Goal: Find specific page/section: Find specific page/section

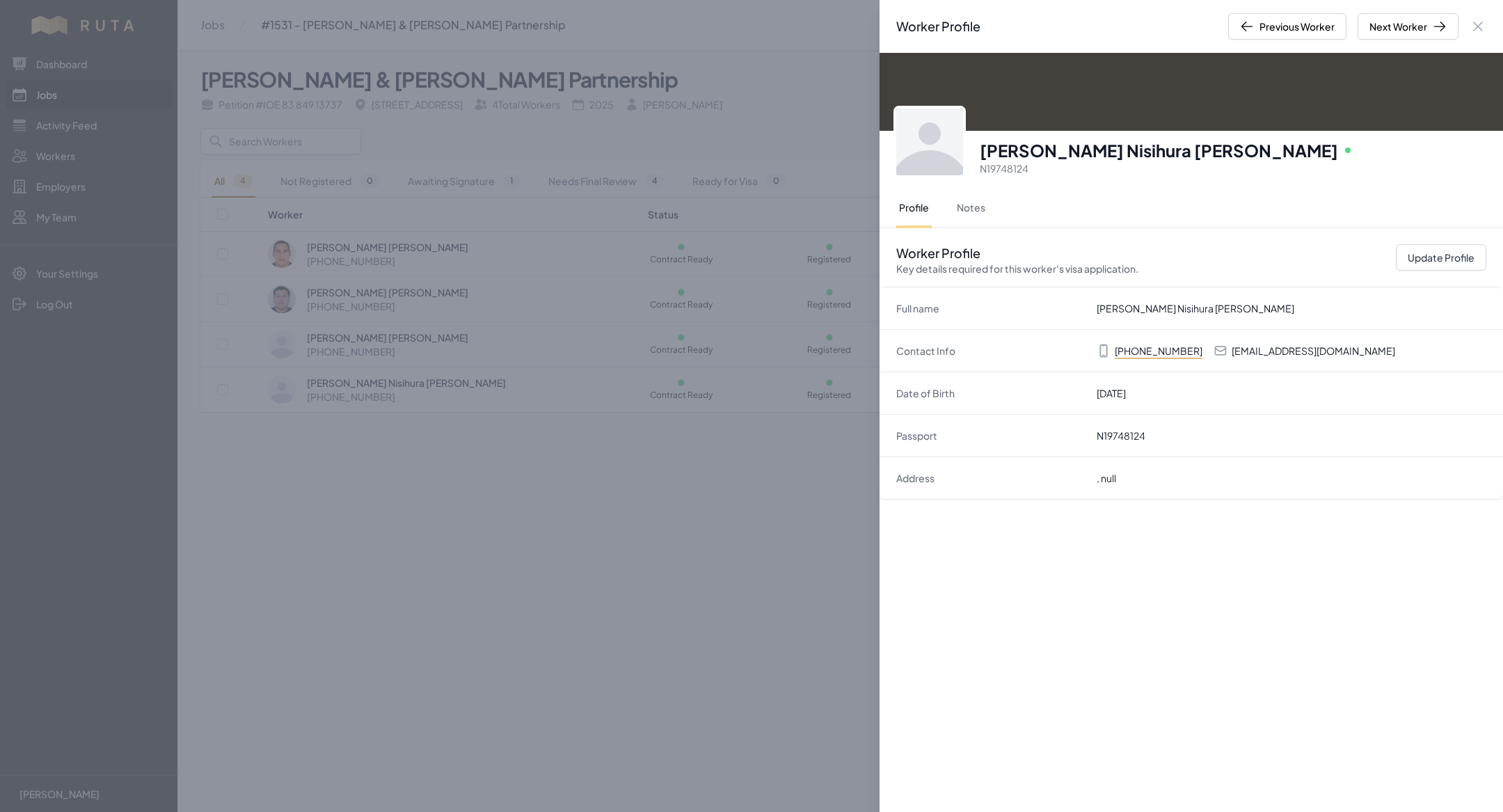
click at [281, 589] on div "Worker Profile Previous Worker Next Worker Close panel [PERSON_NAME] [PERSON_NA…" at bounding box center [752, 406] width 1503 height 812
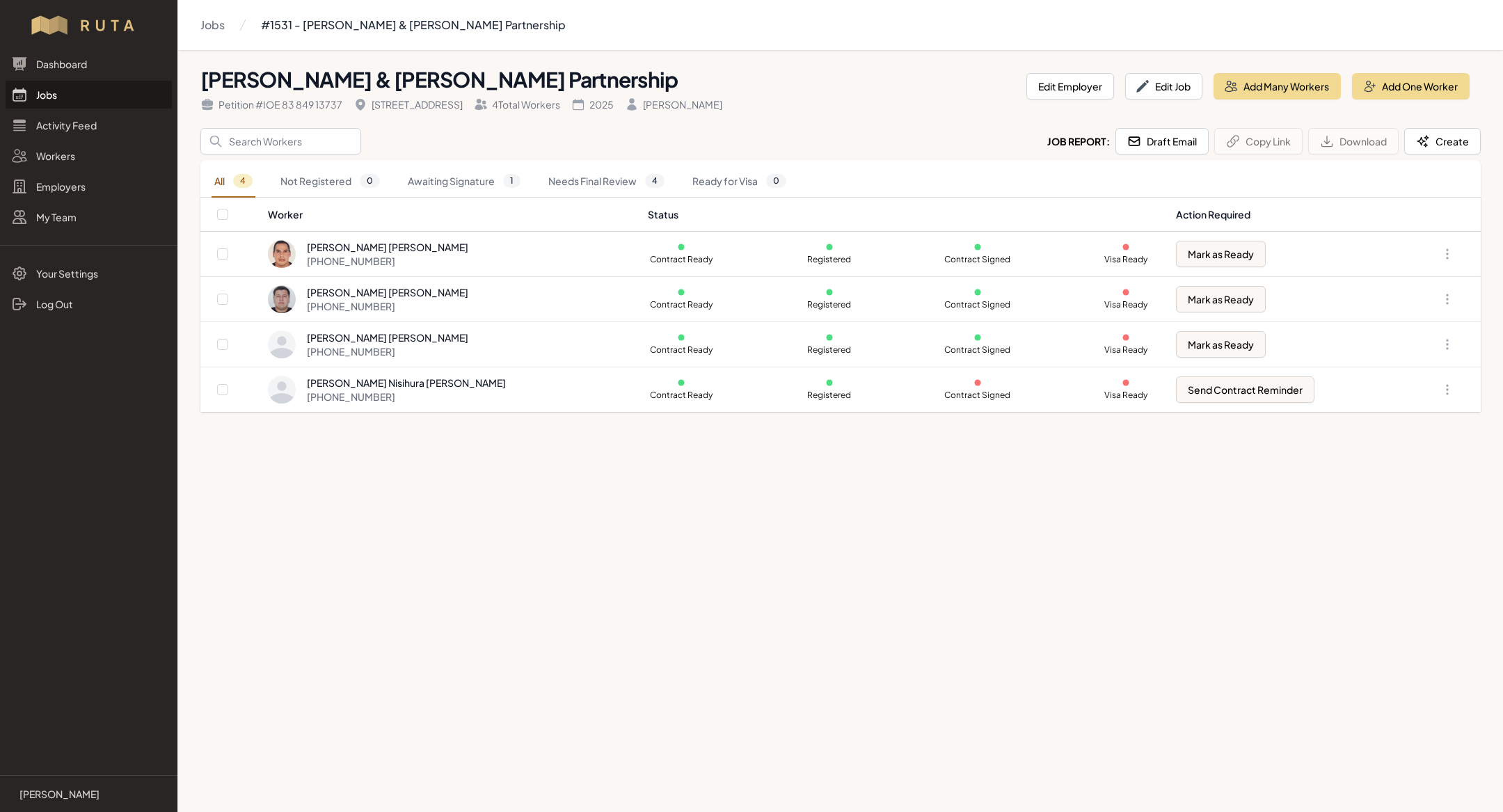
click at [79, 97] on link "Jobs" at bounding box center [88, 94] width 166 height 28
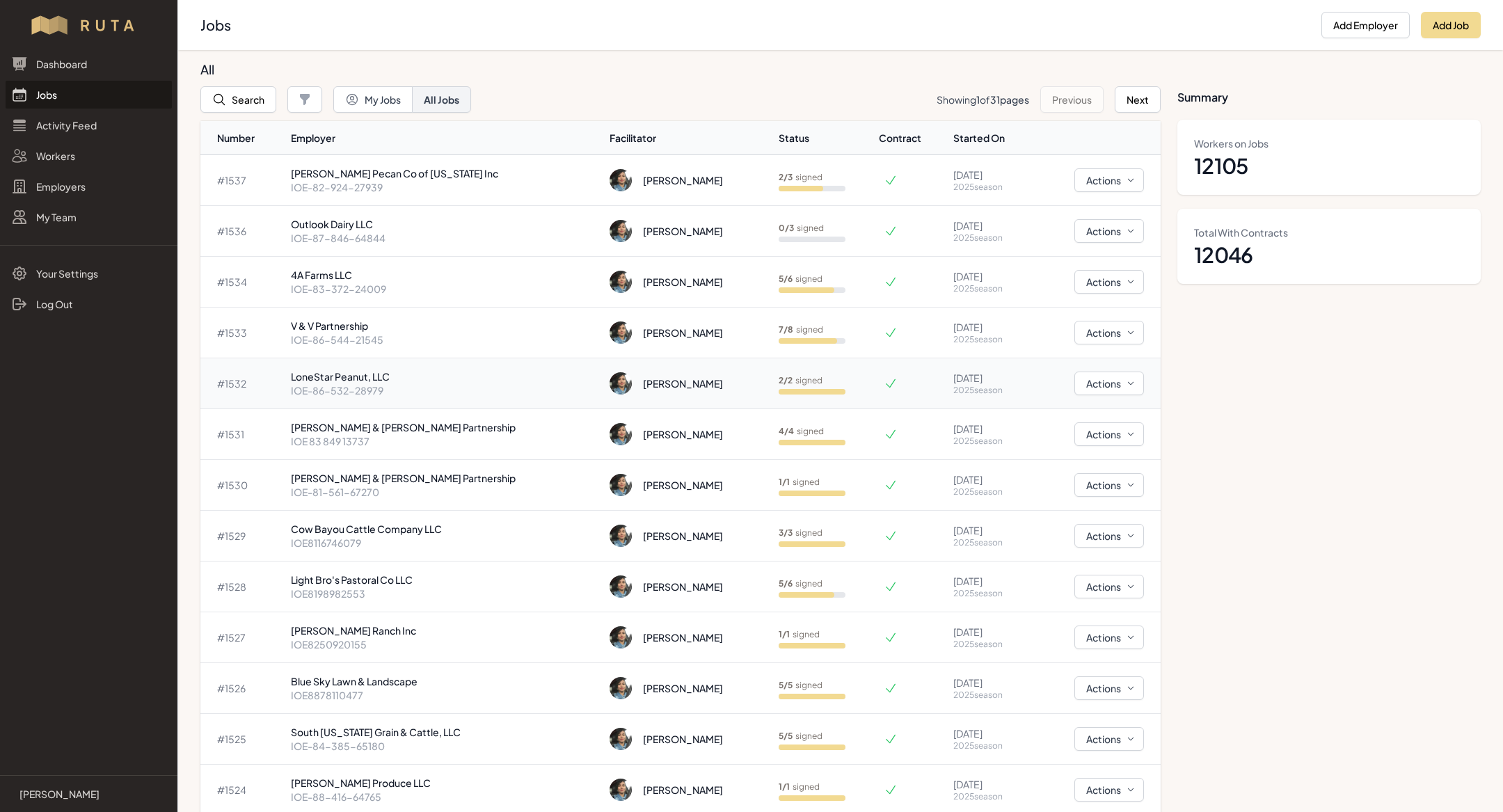
click at [390, 384] on p "IOE-86-532-28979" at bounding box center [445, 390] width 308 height 14
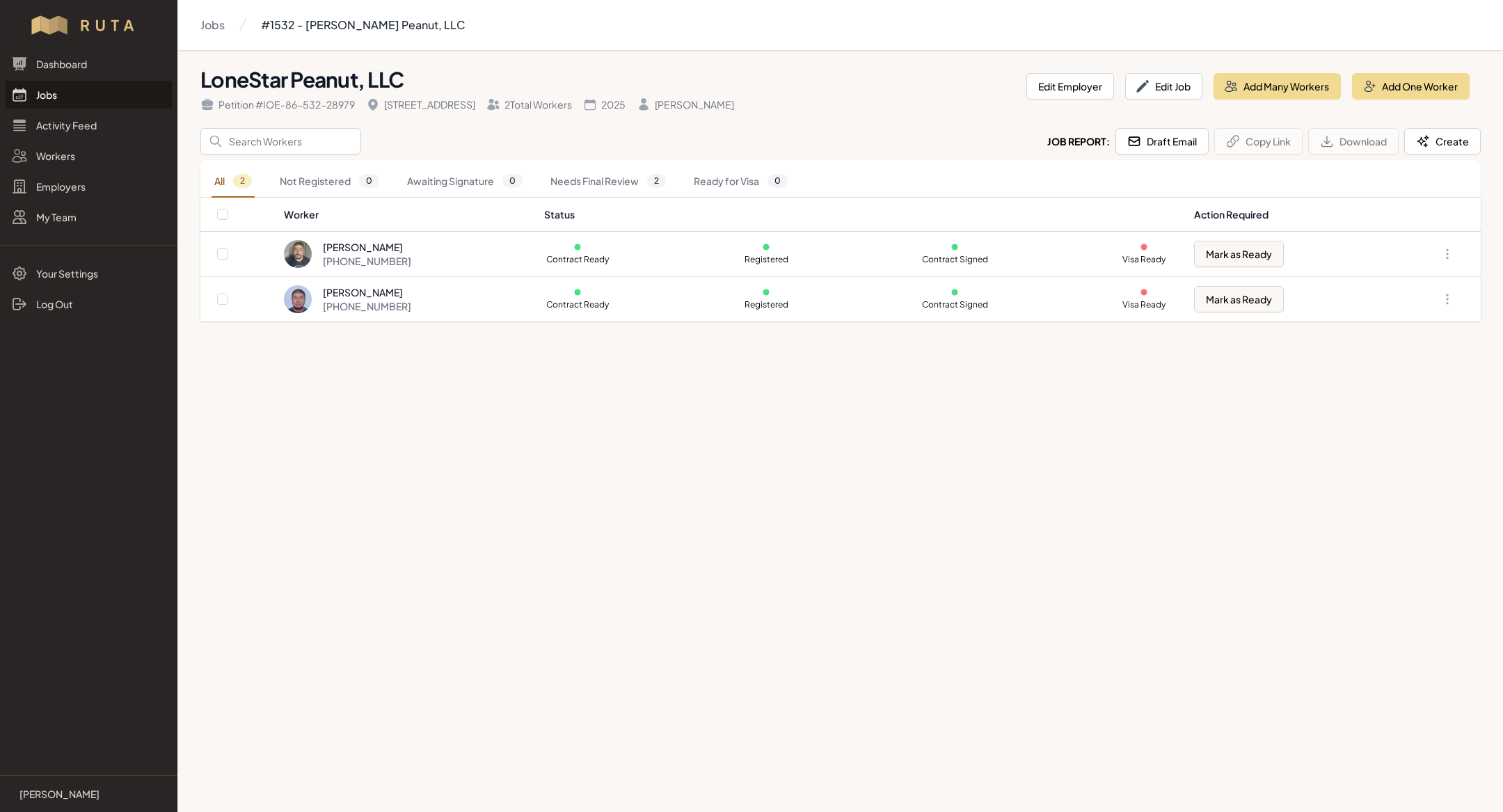
click at [80, 93] on link "Jobs" at bounding box center [88, 94] width 166 height 28
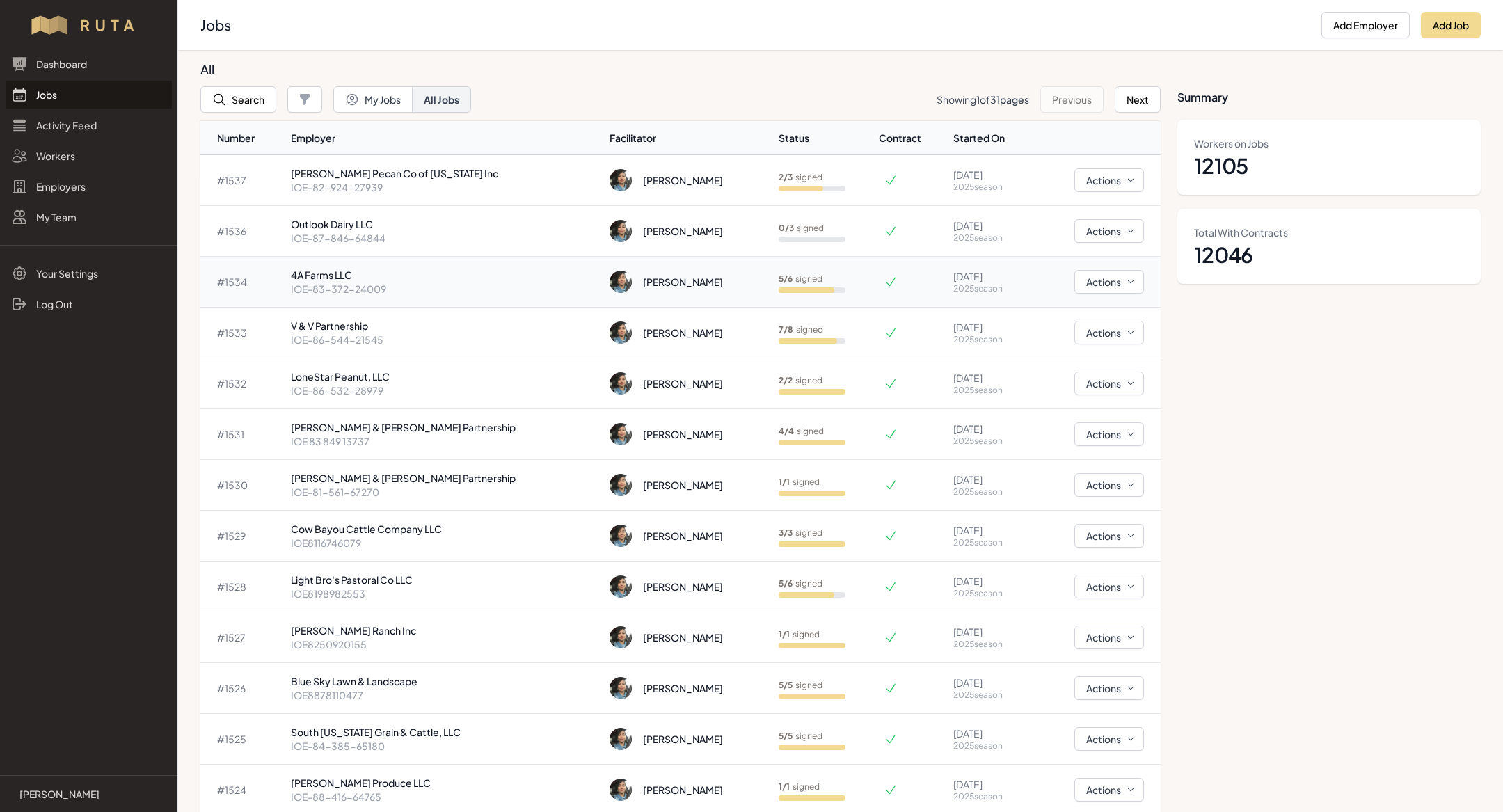
click at [395, 287] on p "IOE-83-372-24009" at bounding box center [445, 288] width 308 height 14
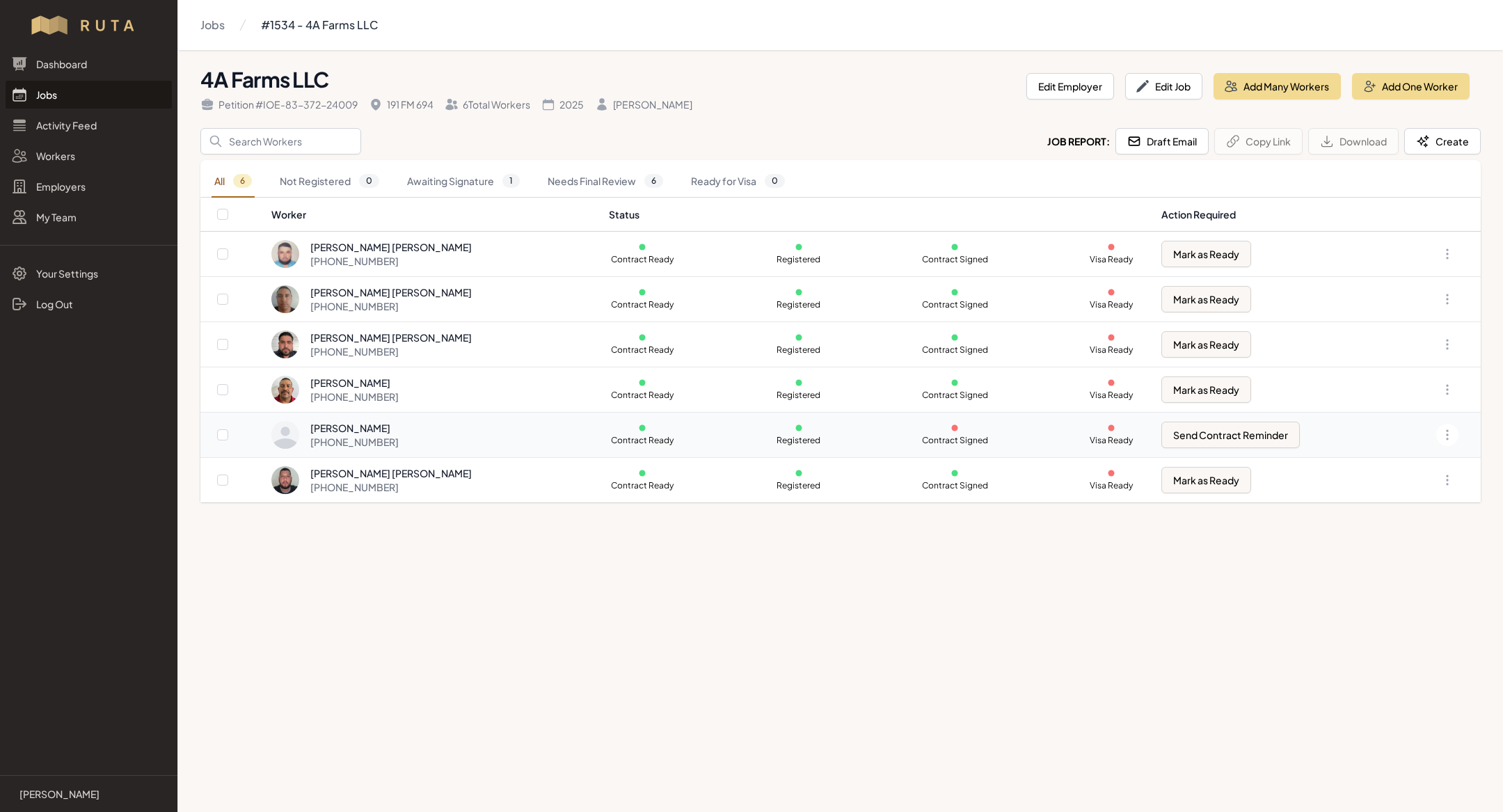
click at [398, 435] on div "[PHONE_NUMBER]" at bounding box center [354, 441] width 88 height 14
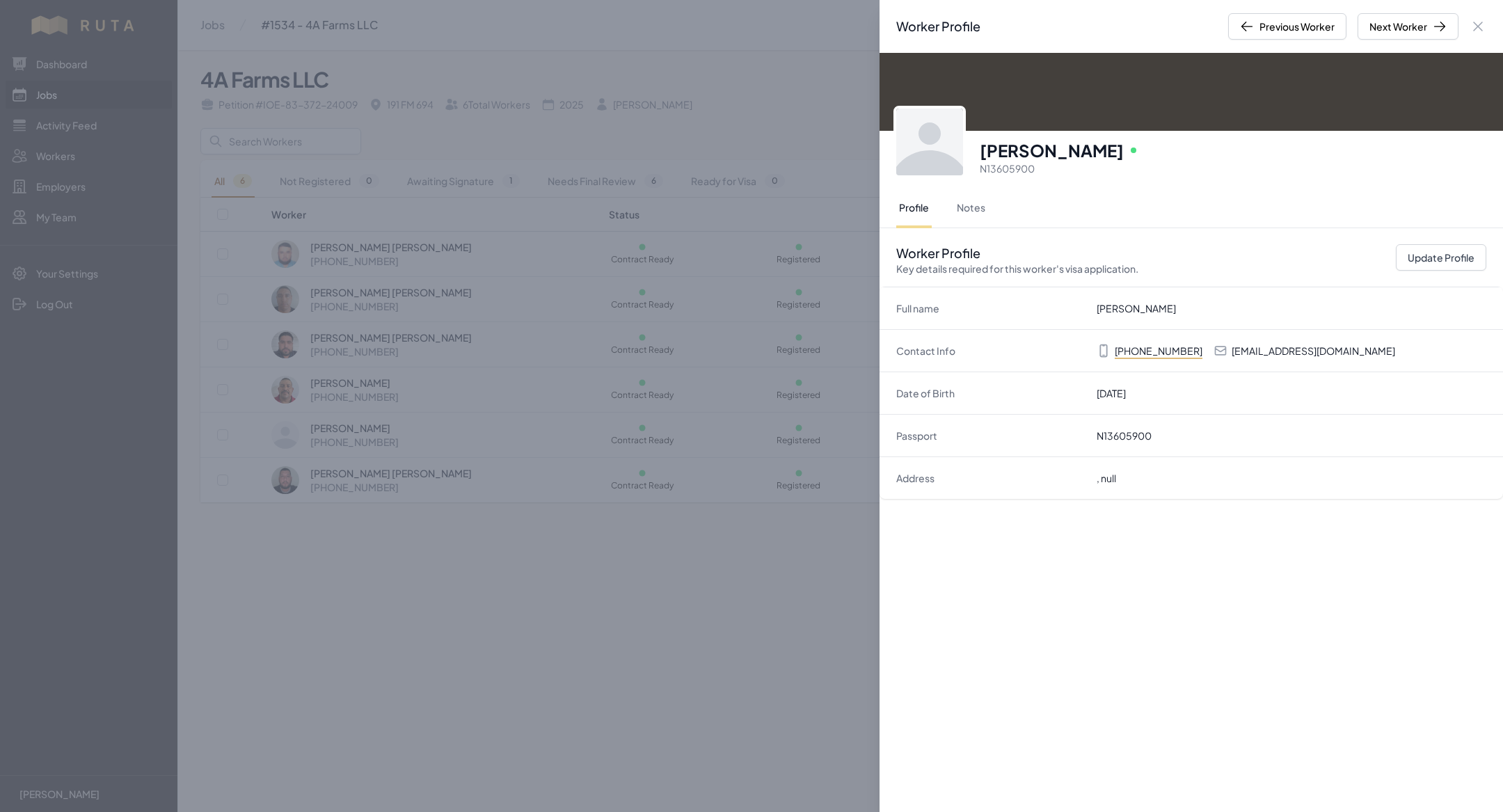
click at [1347, 350] on p "[EMAIL_ADDRESS][DOMAIN_NAME]" at bounding box center [1313, 351] width 164 height 14
copy p "[EMAIL_ADDRESS][DOMAIN_NAME]"
click at [364, 201] on div "Worker Profile Previous Worker Next Worker Close panel [PERSON_NAME] Online N13…" at bounding box center [752, 406] width 1503 height 812
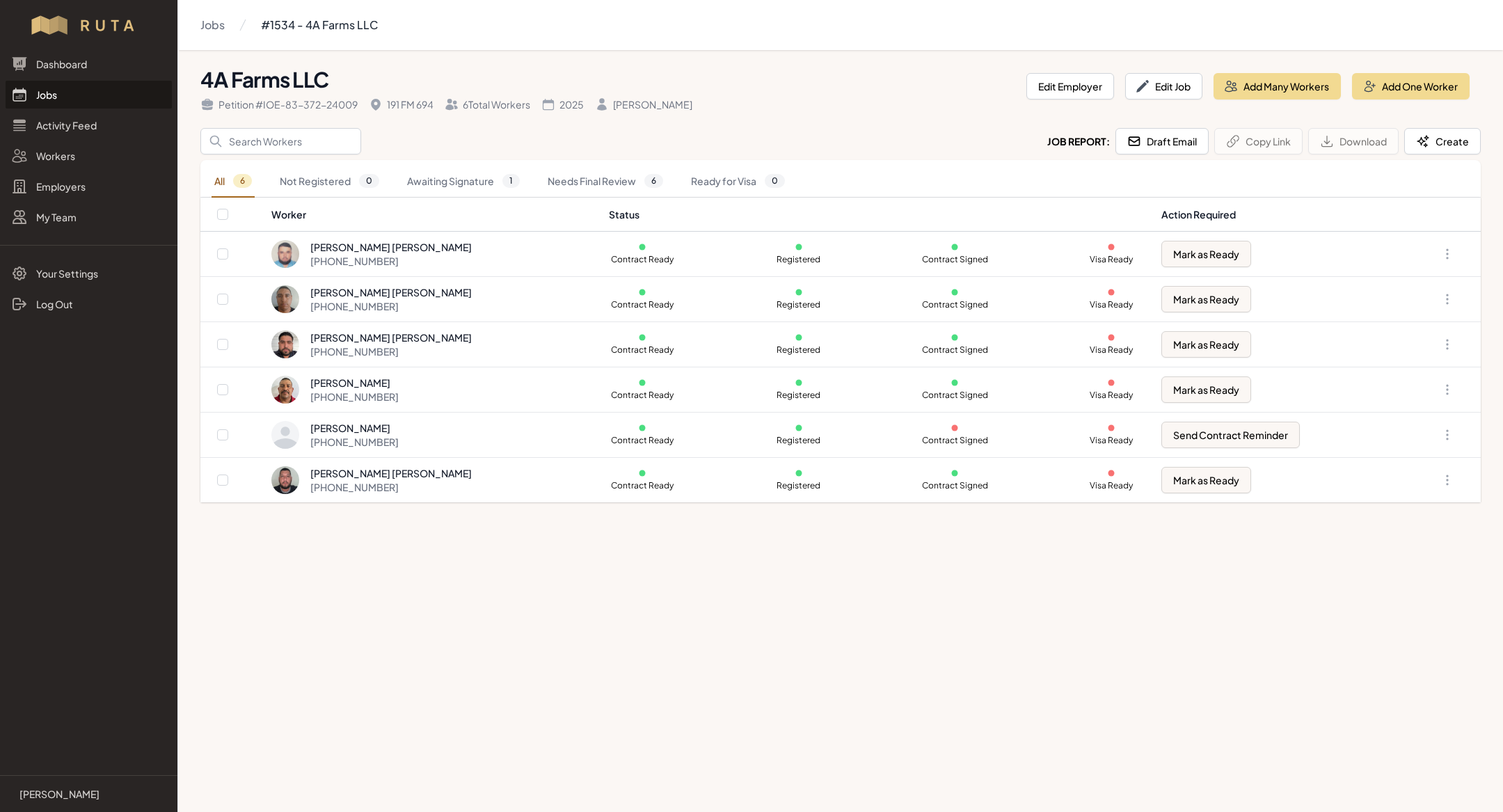
click at [87, 93] on link "Jobs" at bounding box center [88, 94] width 166 height 28
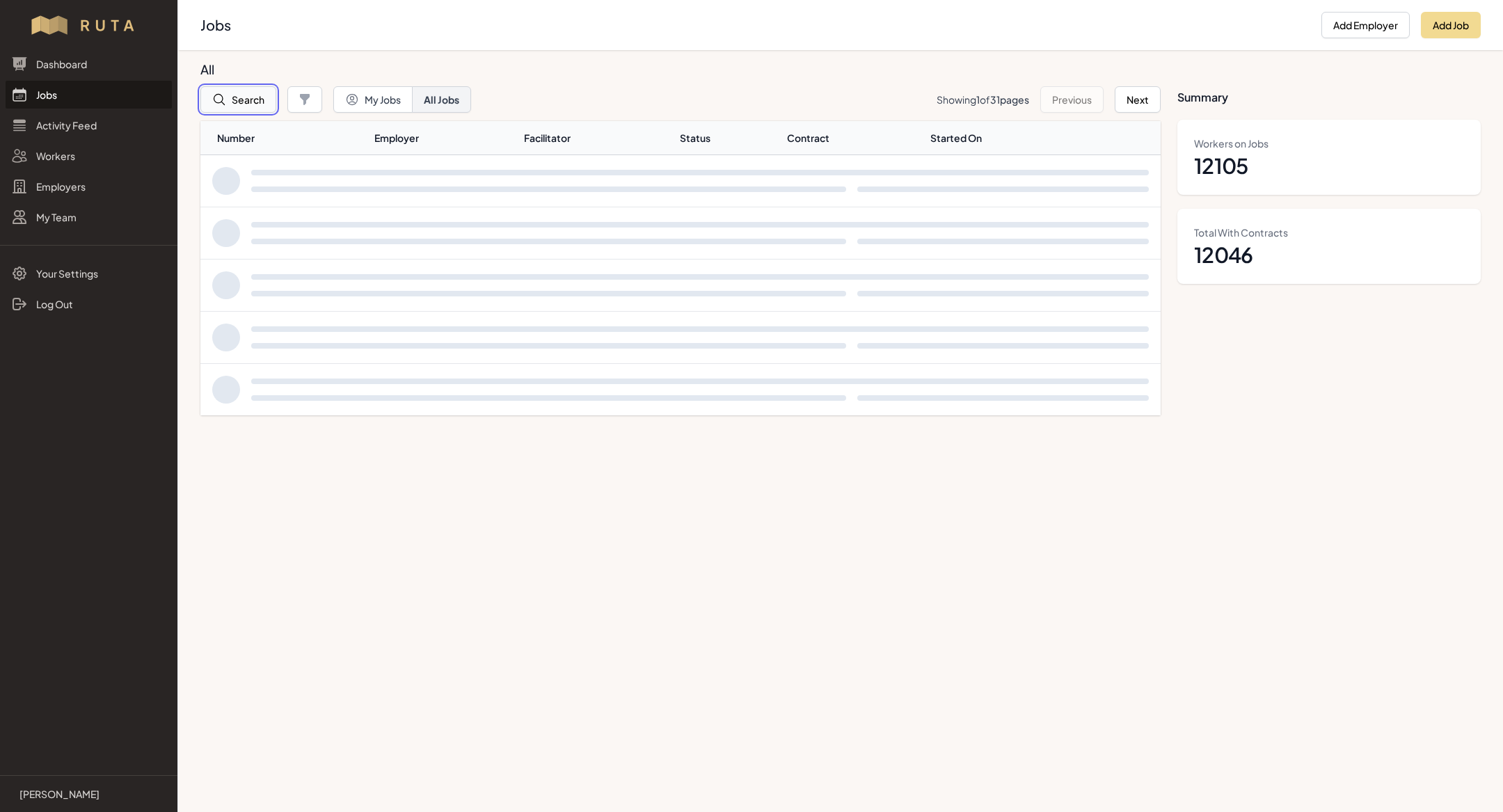
click at [242, 91] on button "Search" at bounding box center [238, 100] width 76 height 27
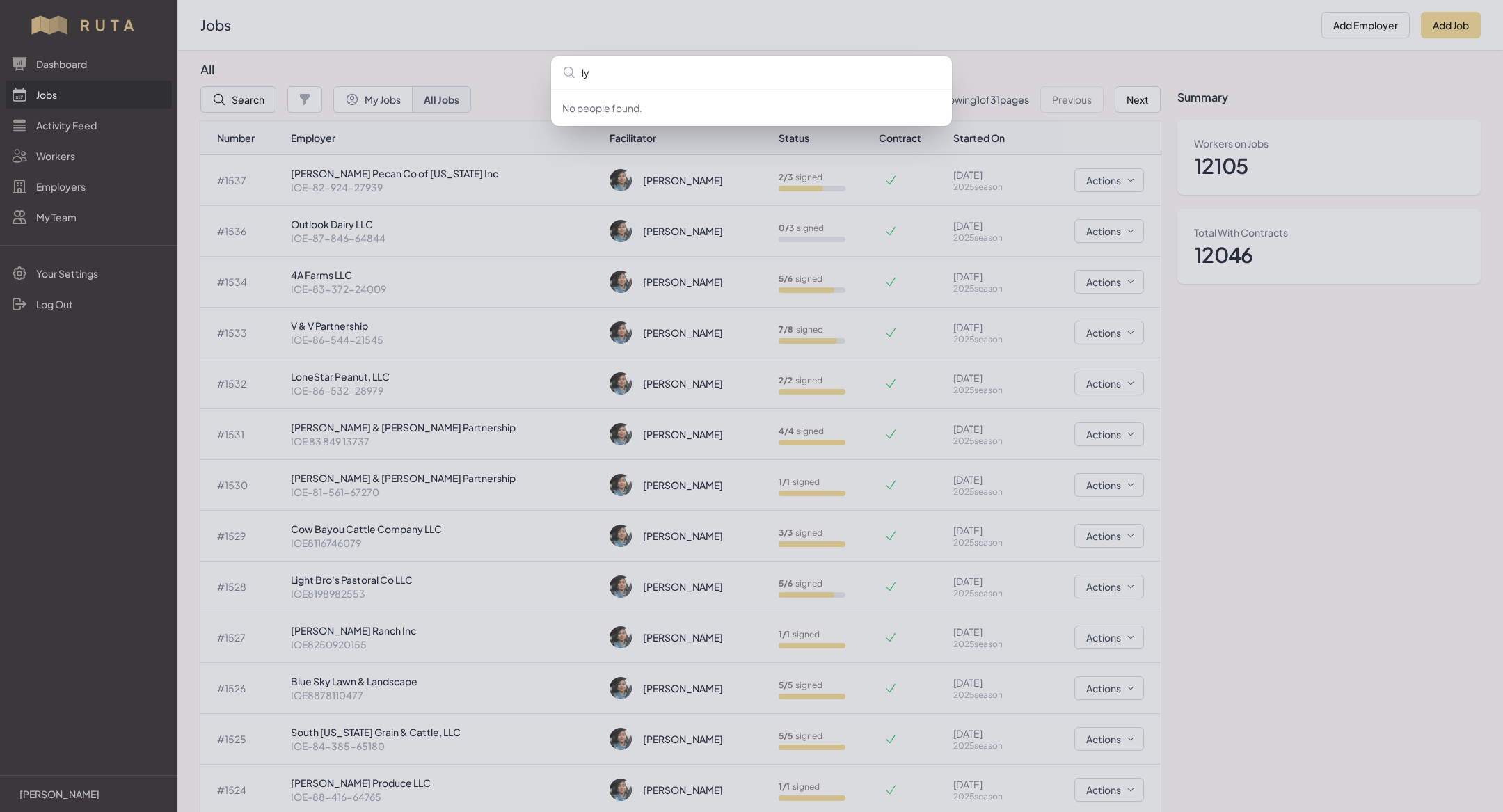
type input "lyl"
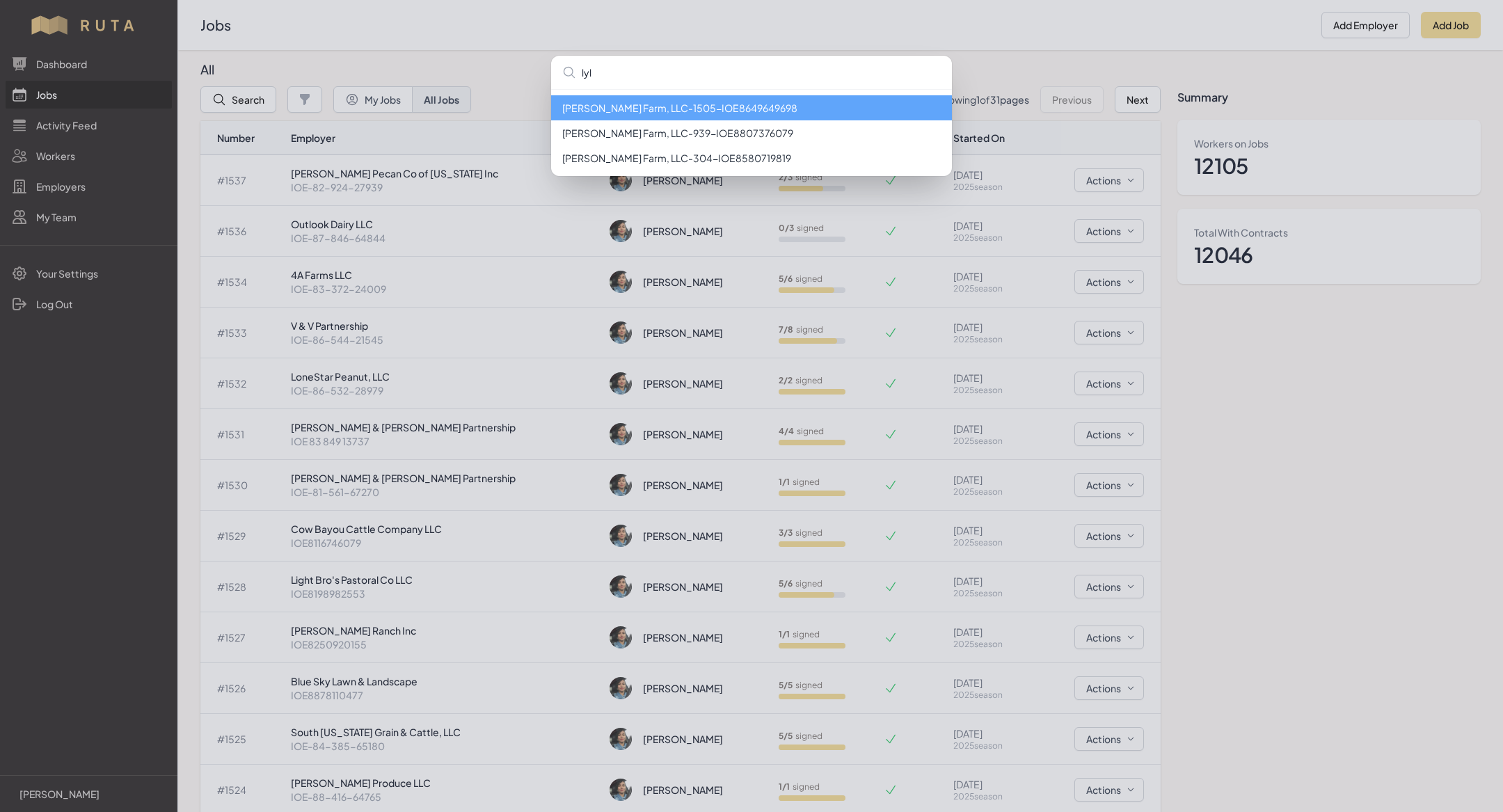
click at [687, 107] on li "[PERSON_NAME] Farm, LLC - 1505 - IOE8649649698" at bounding box center [751, 107] width 401 height 25
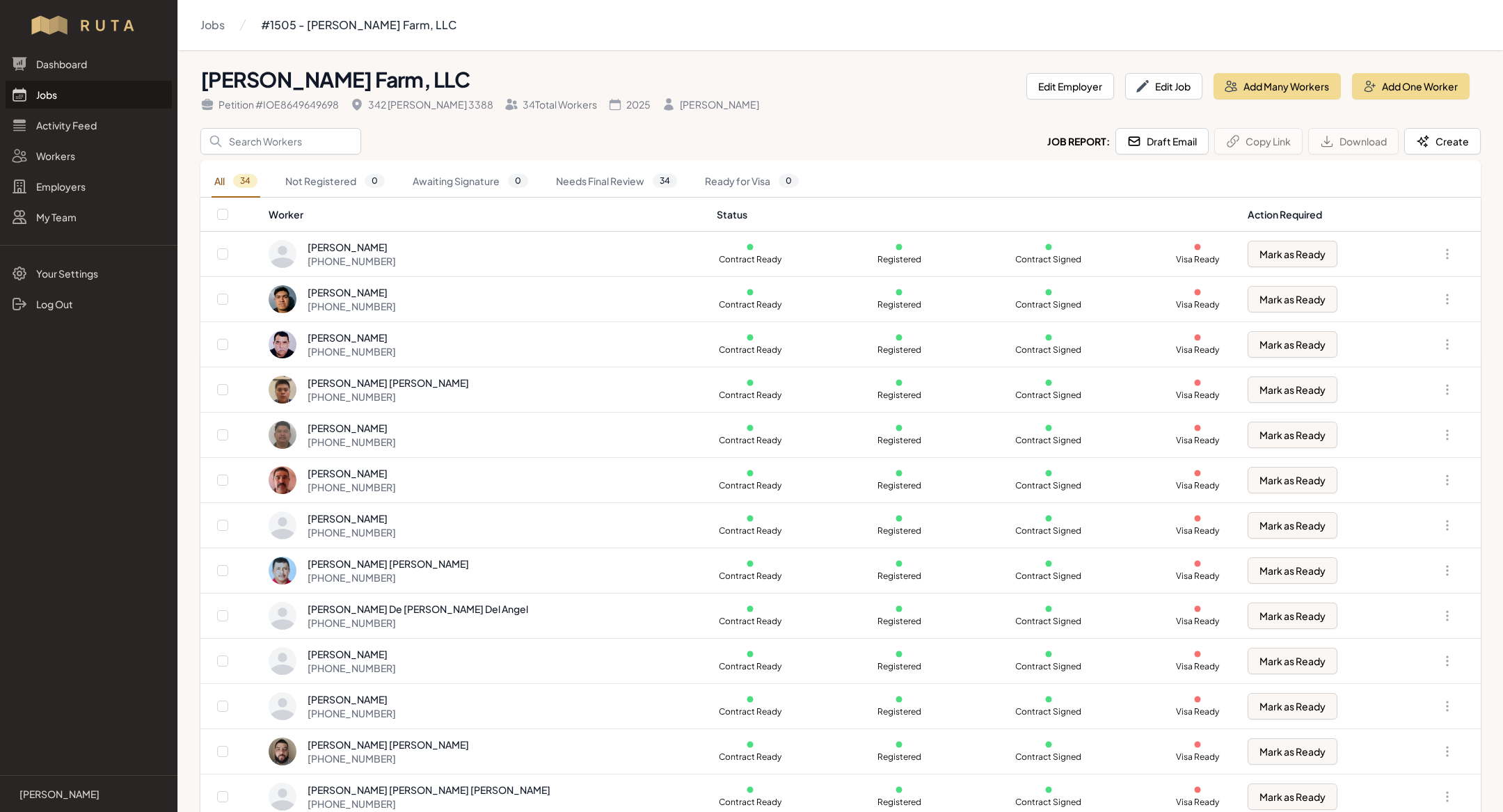
click at [92, 93] on link "Jobs" at bounding box center [88, 94] width 166 height 28
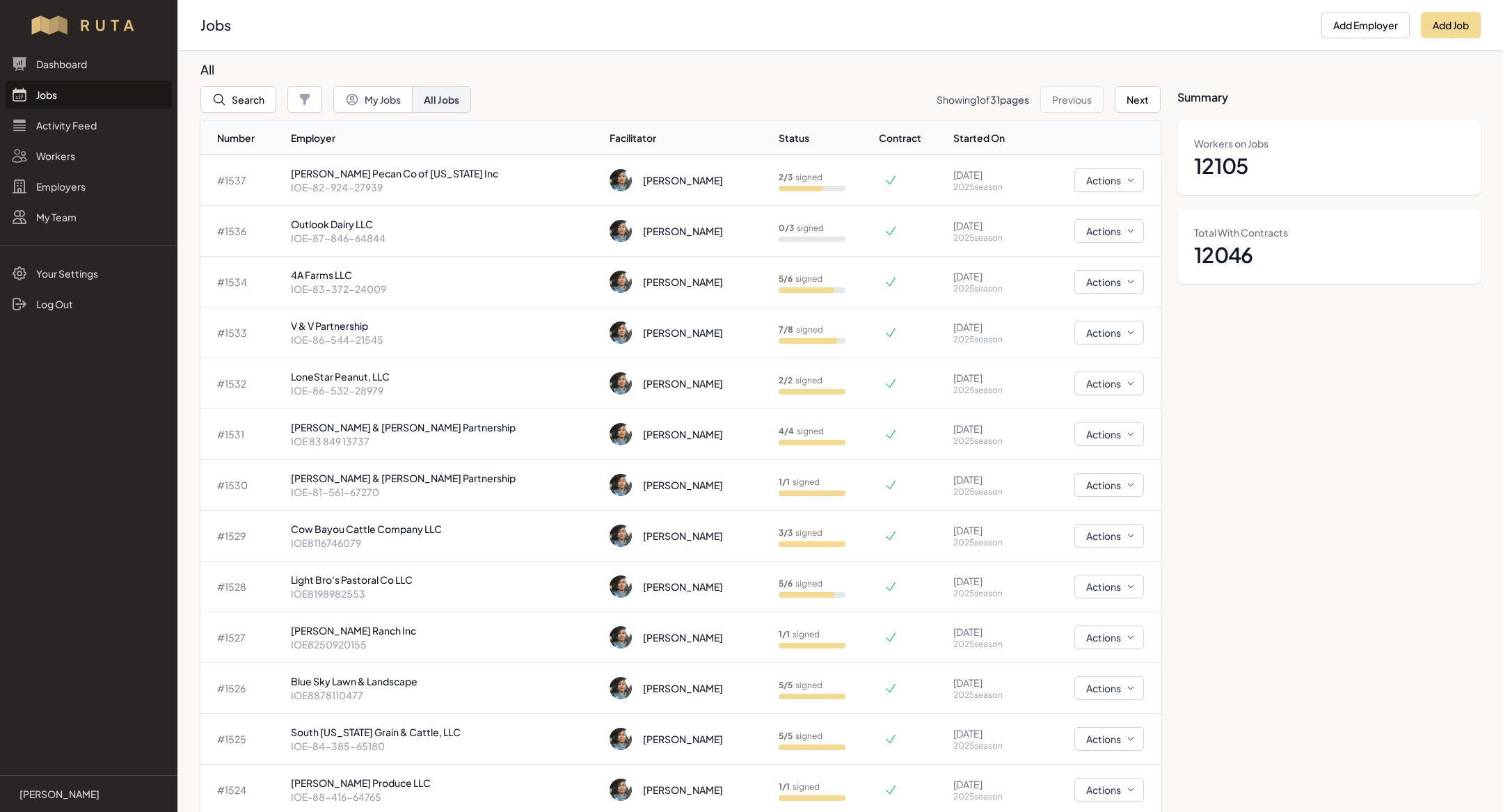
click at [64, 100] on link "Jobs" at bounding box center [88, 94] width 166 height 28
